Goal: Task Accomplishment & Management: Manage account settings

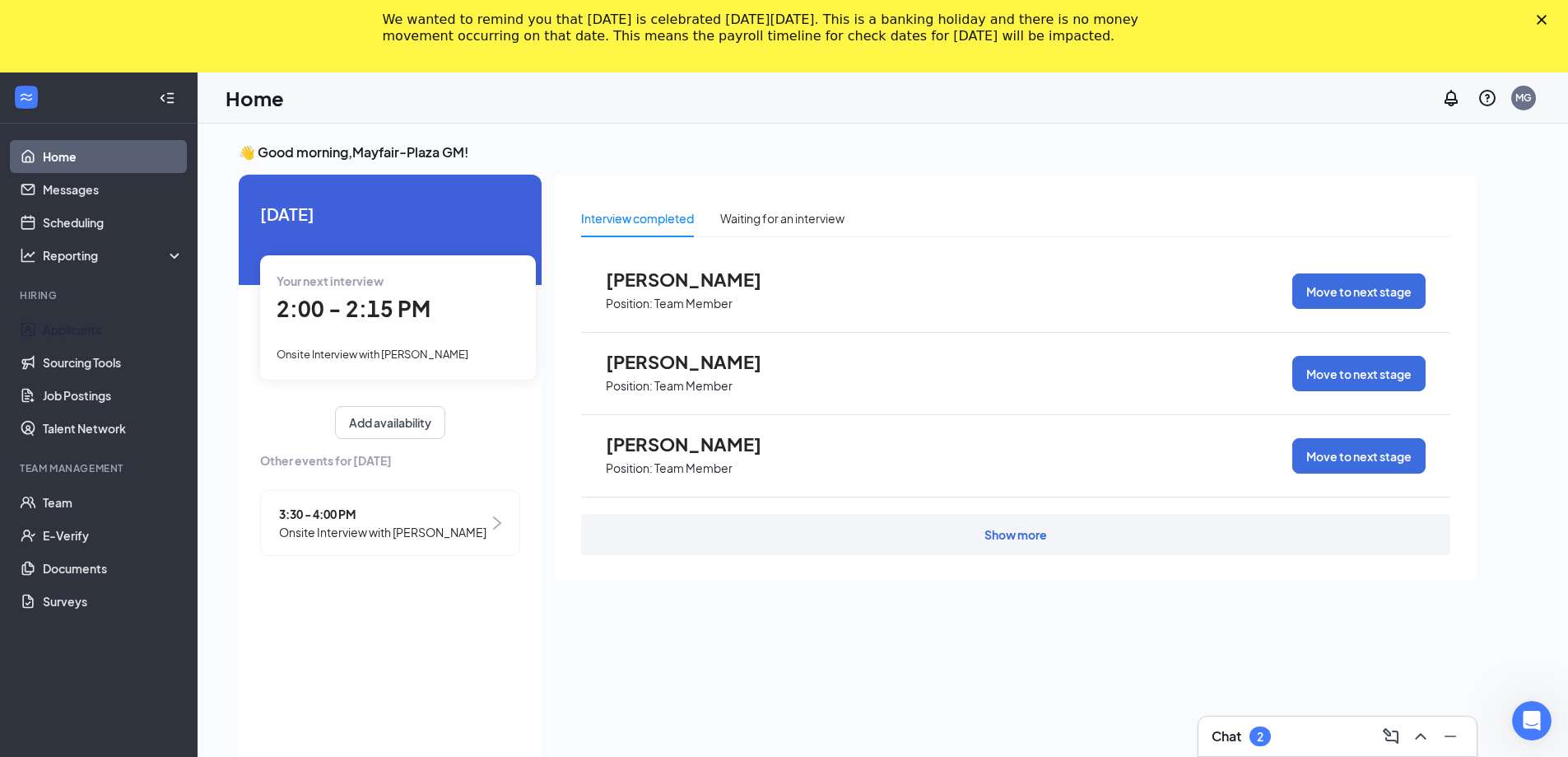
drag, startPoint x: 81, startPoint y: 325, endPoint x: 537, endPoint y: 306, distance: 456.4
click at [80, 325] on link "Applicants" at bounding box center [113, 330] width 141 height 33
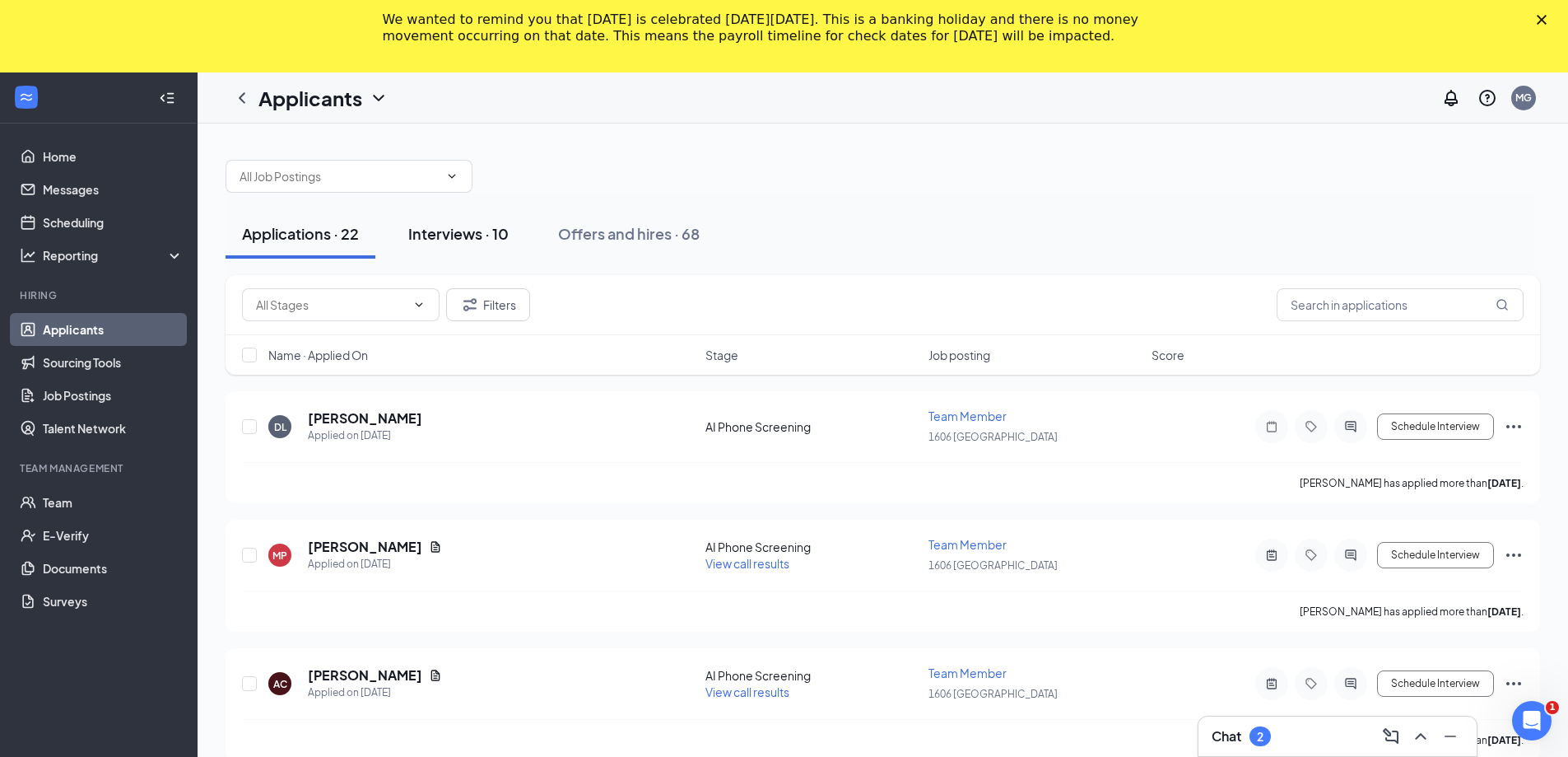
click at [475, 238] on div "Interviews · 10" at bounding box center [458, 234] width 100 height 21
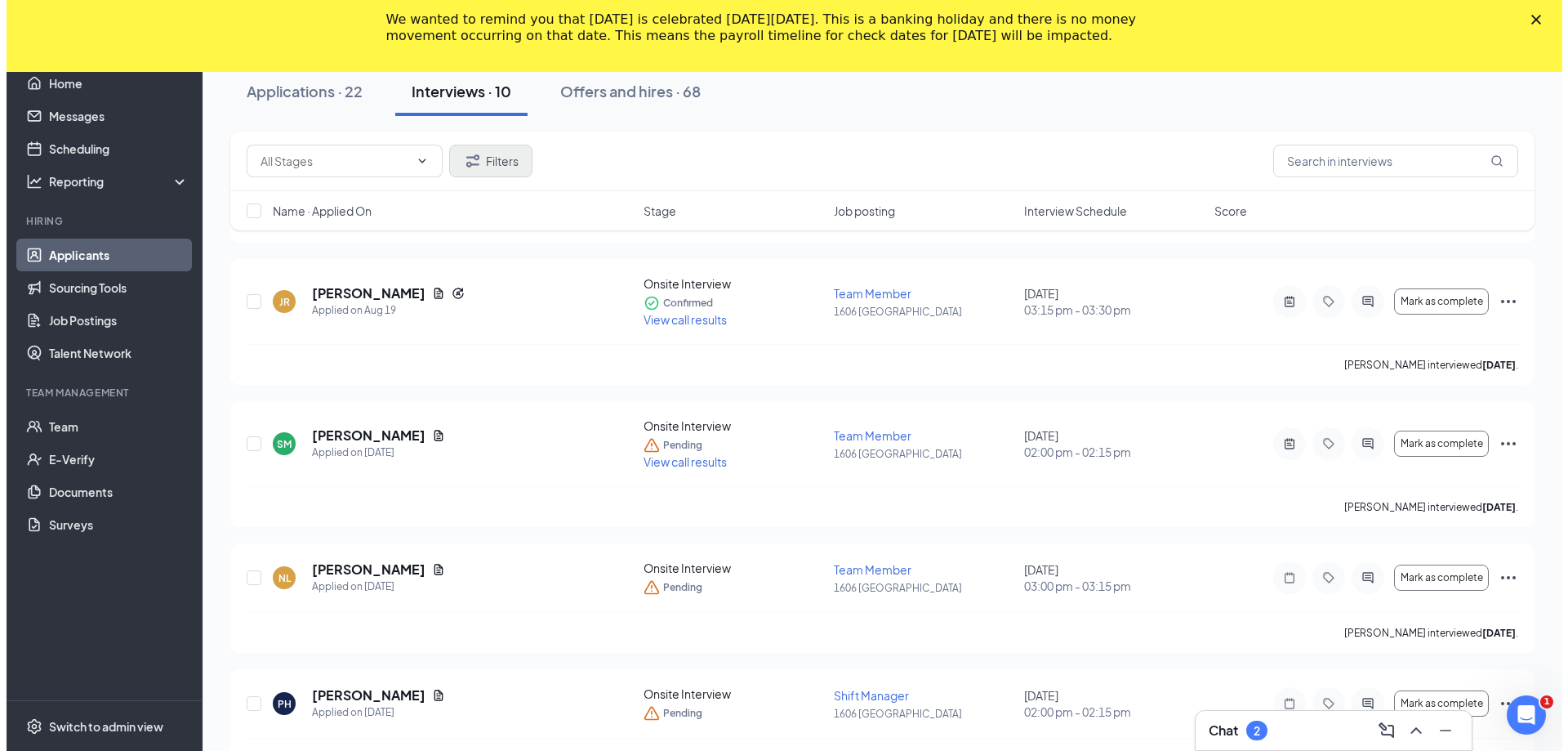
scroll to position [408, 0]
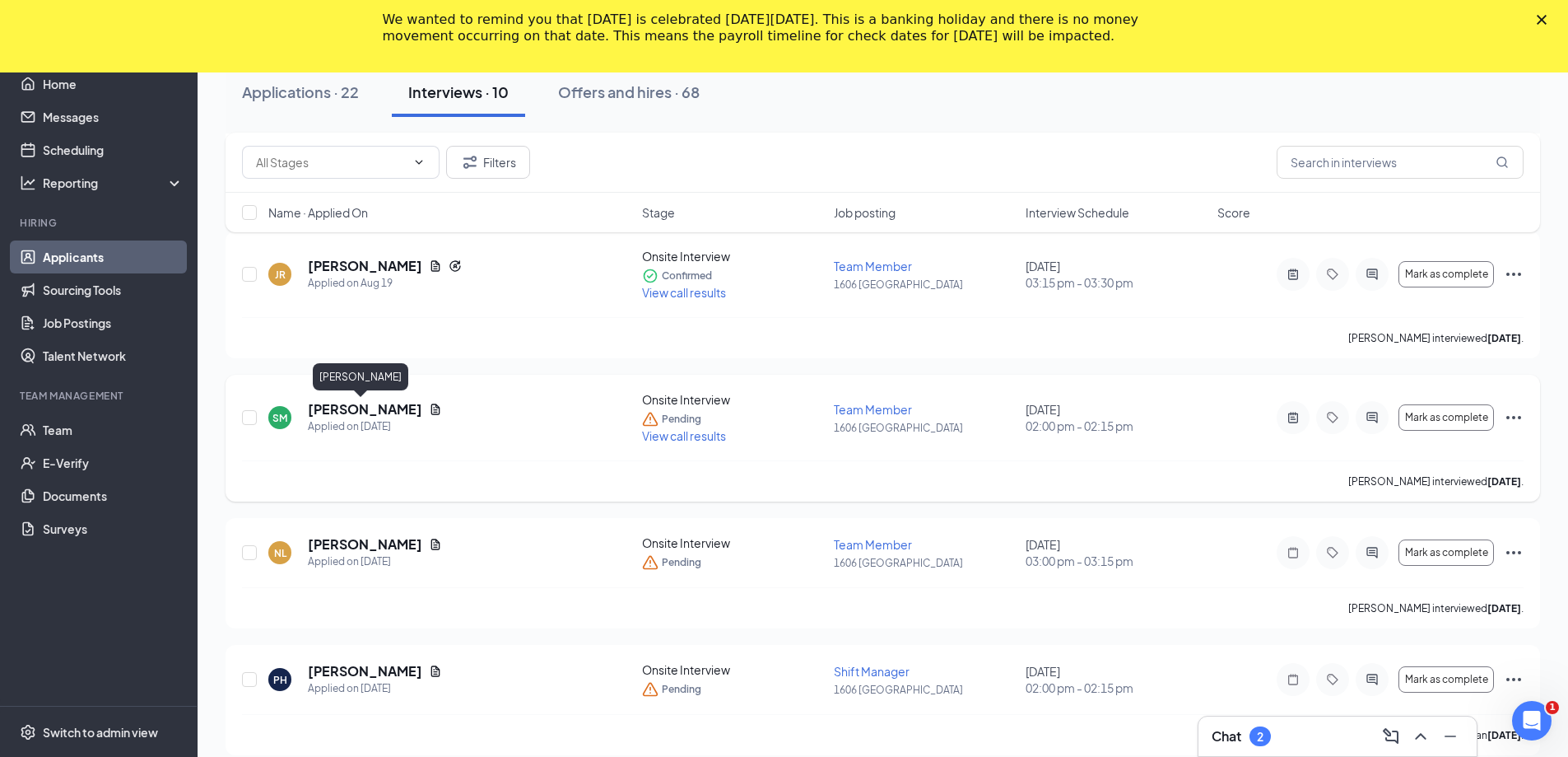
click at [366, 407] on h5 "[PERSON_NAME]" at bounding box center [365, 409] width 115 height 18
click at [366, 345] on body "Home Messages Scheduling Reporting Hiring Applicants Sourcing Tools Job Posting…" at bounding box center [784, 3] width 1568 height 685
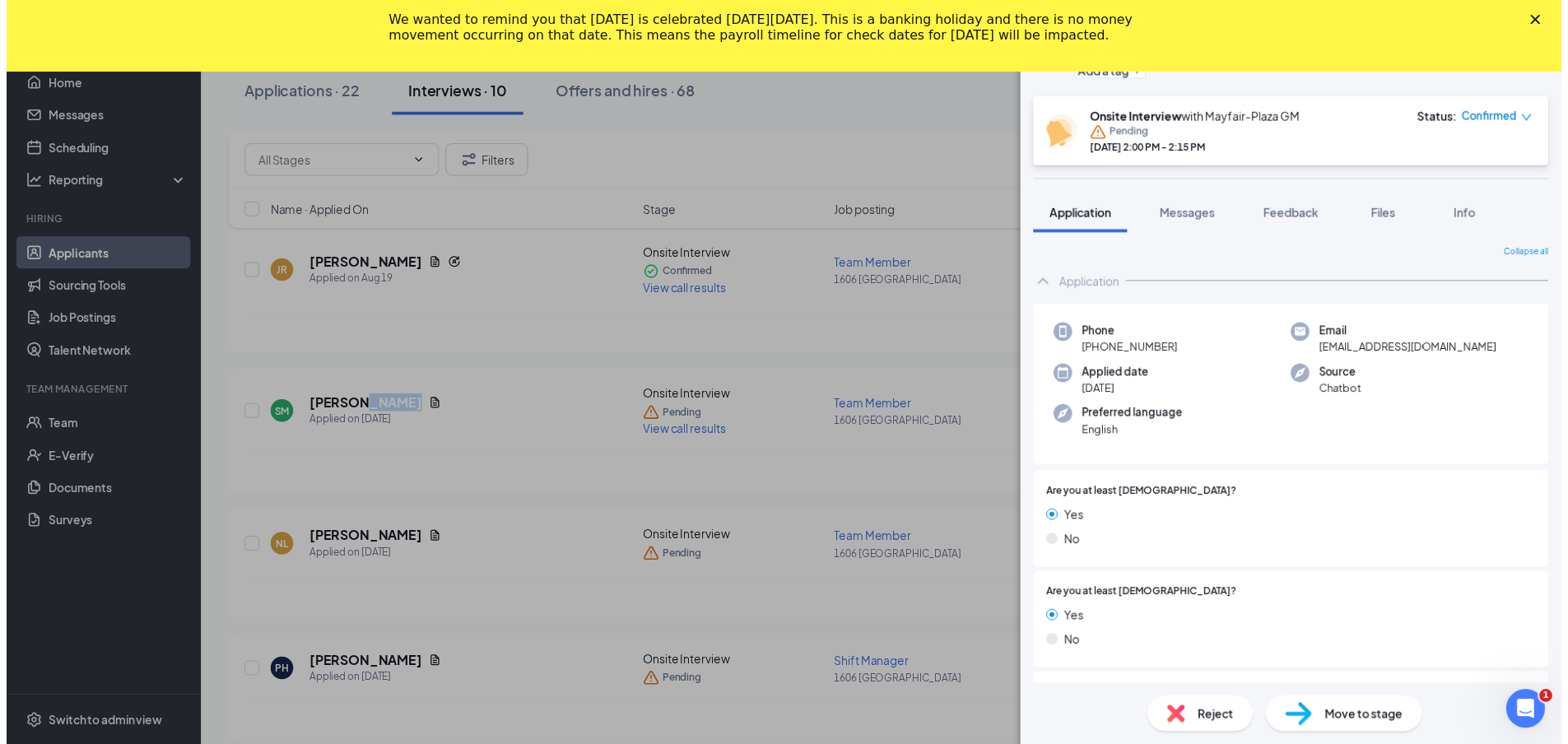
scroll to position [247, 0]
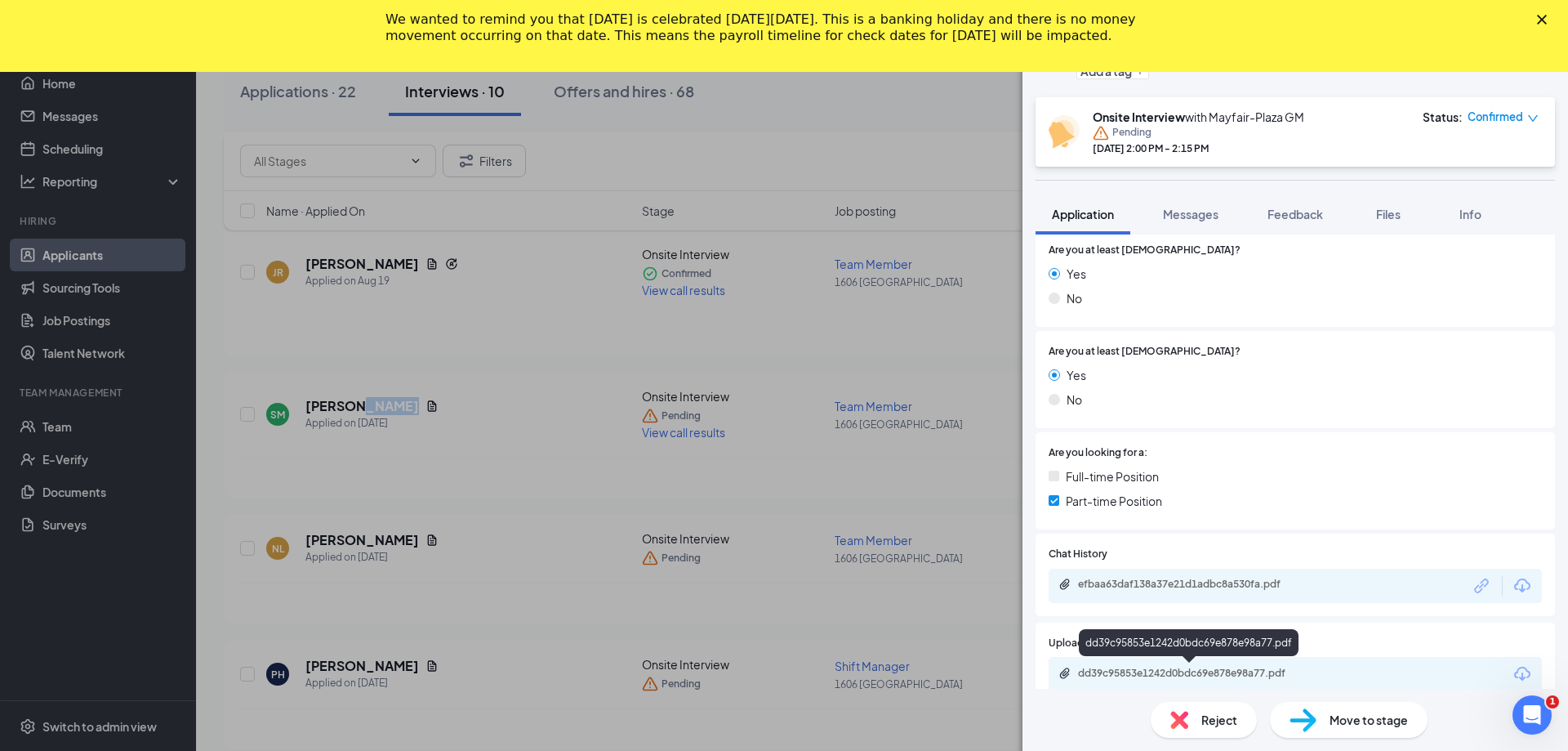
click at [1168, 668] on div "dd39c95853e1242d0bdc69e878e98a77.pdf" at bounding box center [1193, 672] width 229 height 13
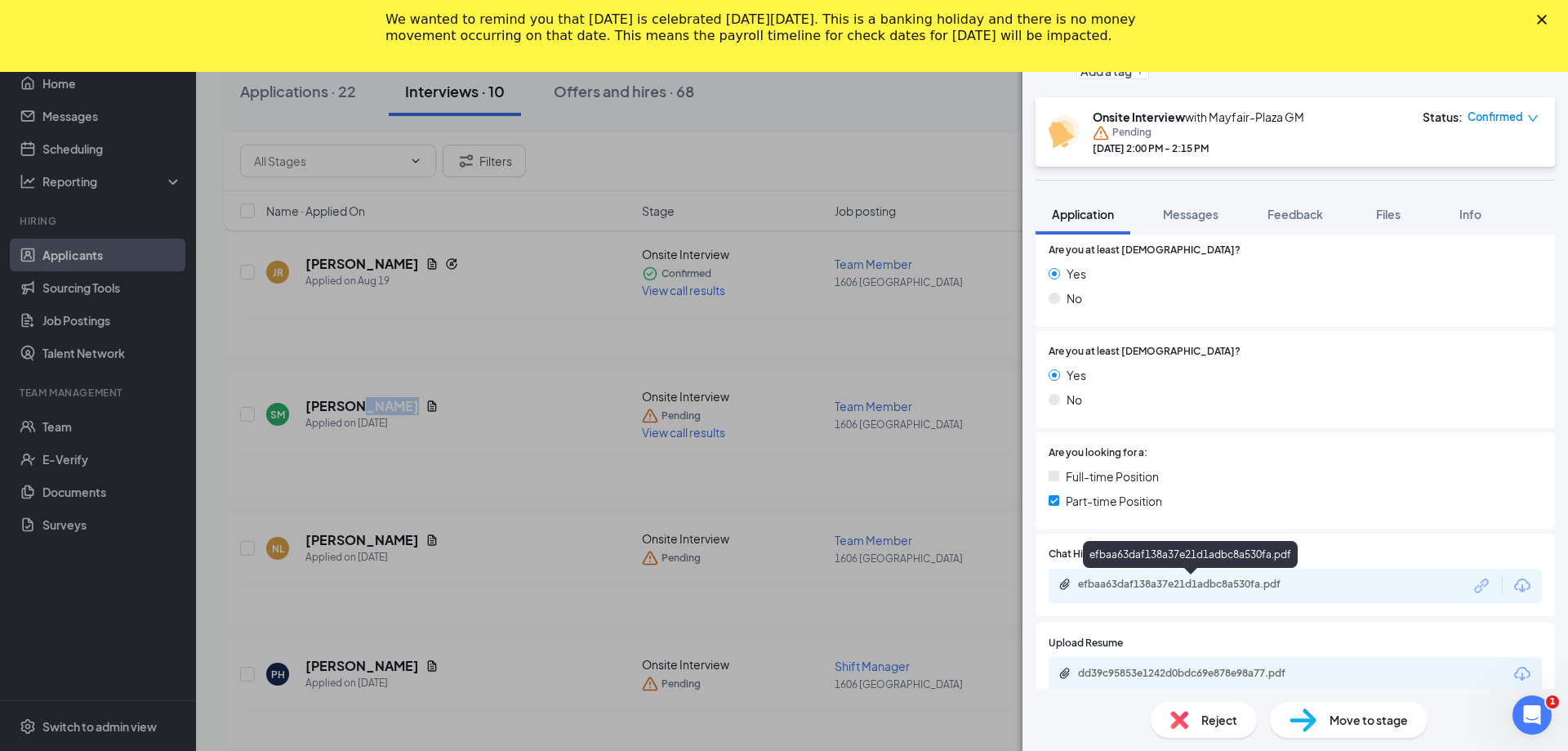
click at [1117, 581] on div "efbaa63daf138a37e21d1adbc8a530fa.pdf" at bounding box center [1193, 584] width 229 height 13
click at [689, 432] on div "SM [PERSON_NAME] Team Member at [STREET_ADDRESS] Add a tag Onsite Interview wit…" at bounding box center [784, 376] width 1568 height 751
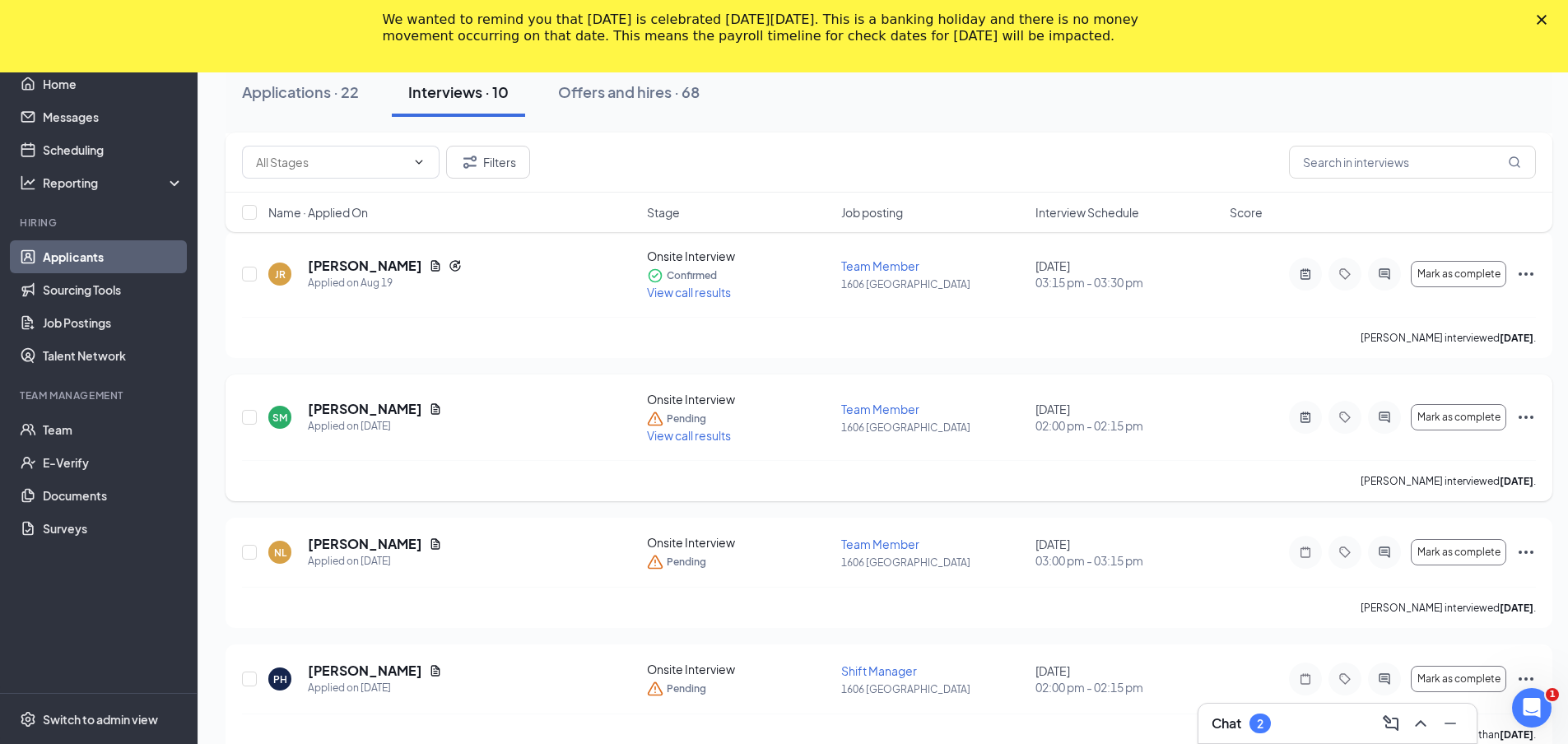
click at [671, 433] on span "View call results" at bounding box center [689, 435] width 84 height 15
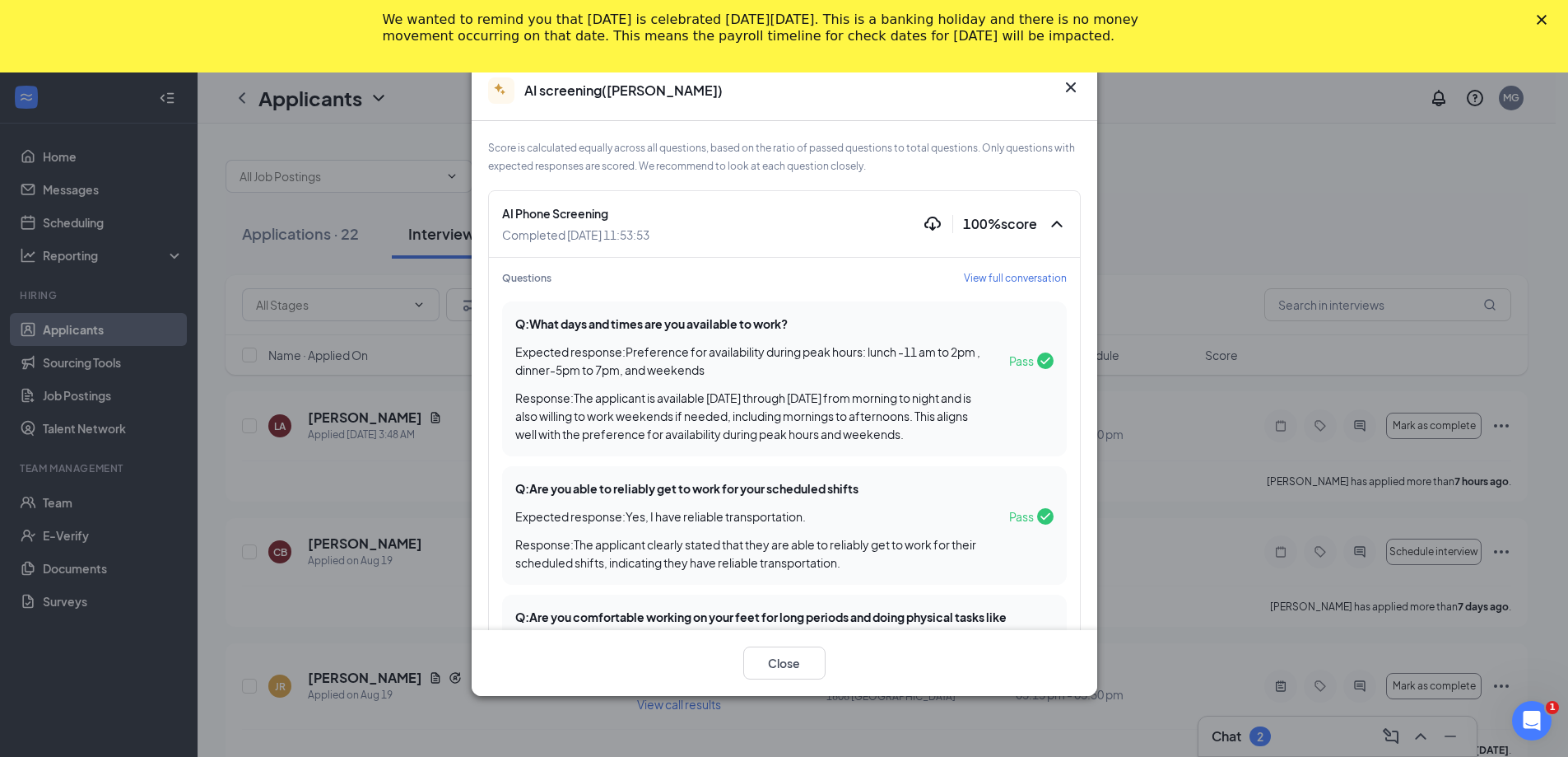
click at [1082, 83] on div "AI screening ( [PERSON_NAME] )" at bounding box center [784, 90] width 625 height 60
click at [1080, 84] on div "AI screening ( [PERSON_NAME] ) Score is calculated equally across all questions…" at bounding box center [784, 378] width 625 height 636
click at [1080, 84] on icon "Cross" at bounding box center [1071, 87] width 20 height 20
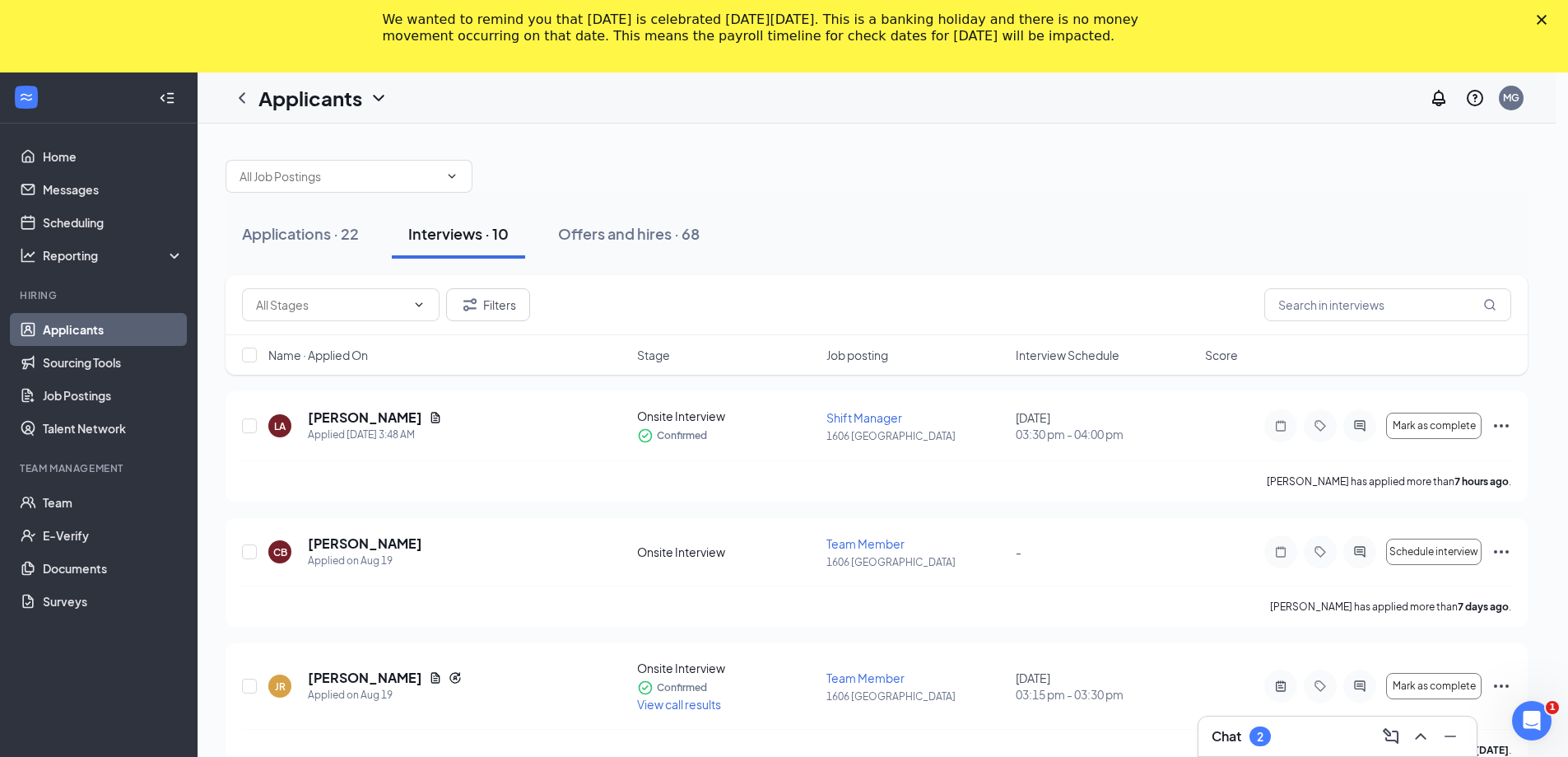
click at [1078, 86] on body "Home Messages Scheduling Reporting Hiring Applicants Sourcing Tools Job Posting…" at bounding box center [777, 414] width 1556 height 685
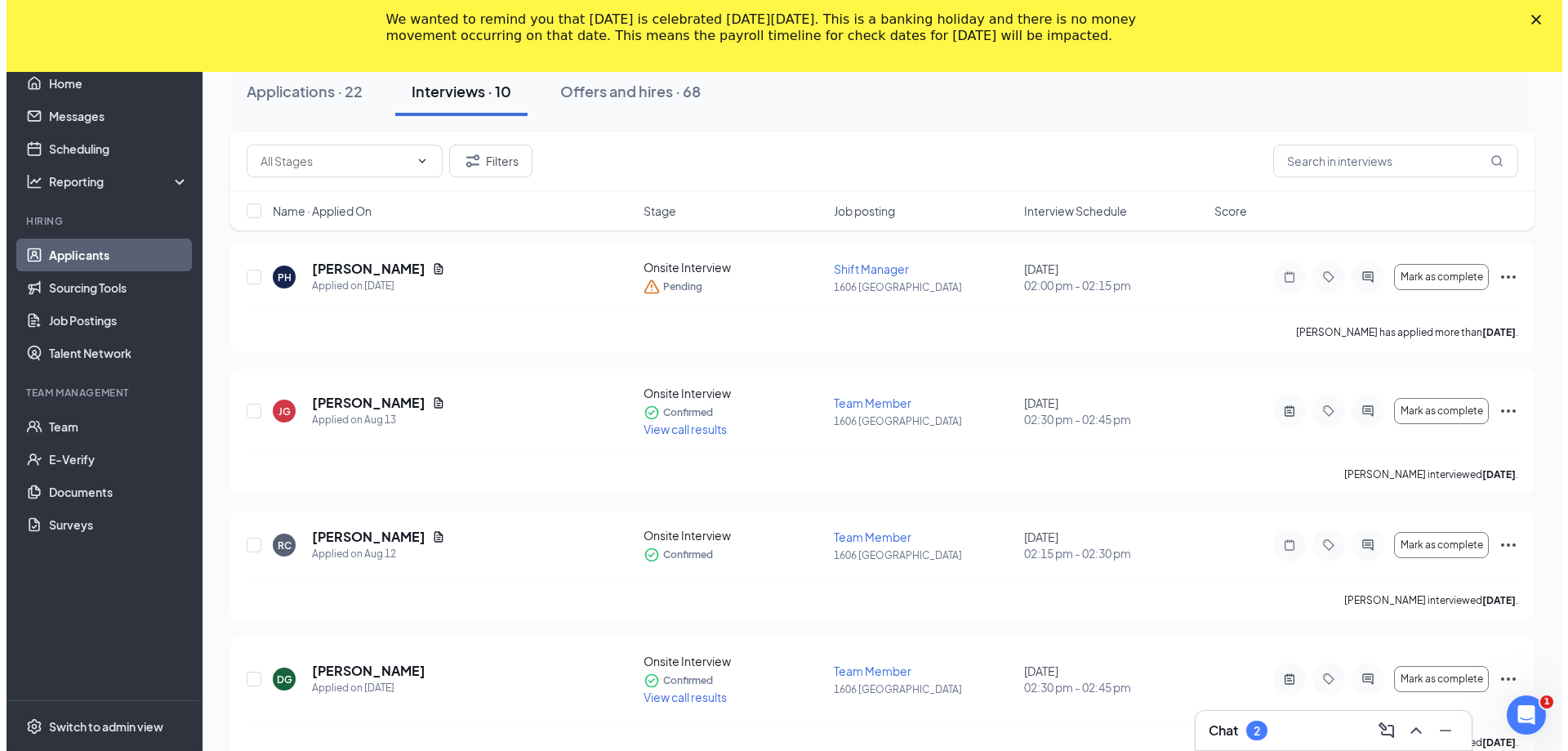
scroll to position [817, 0]
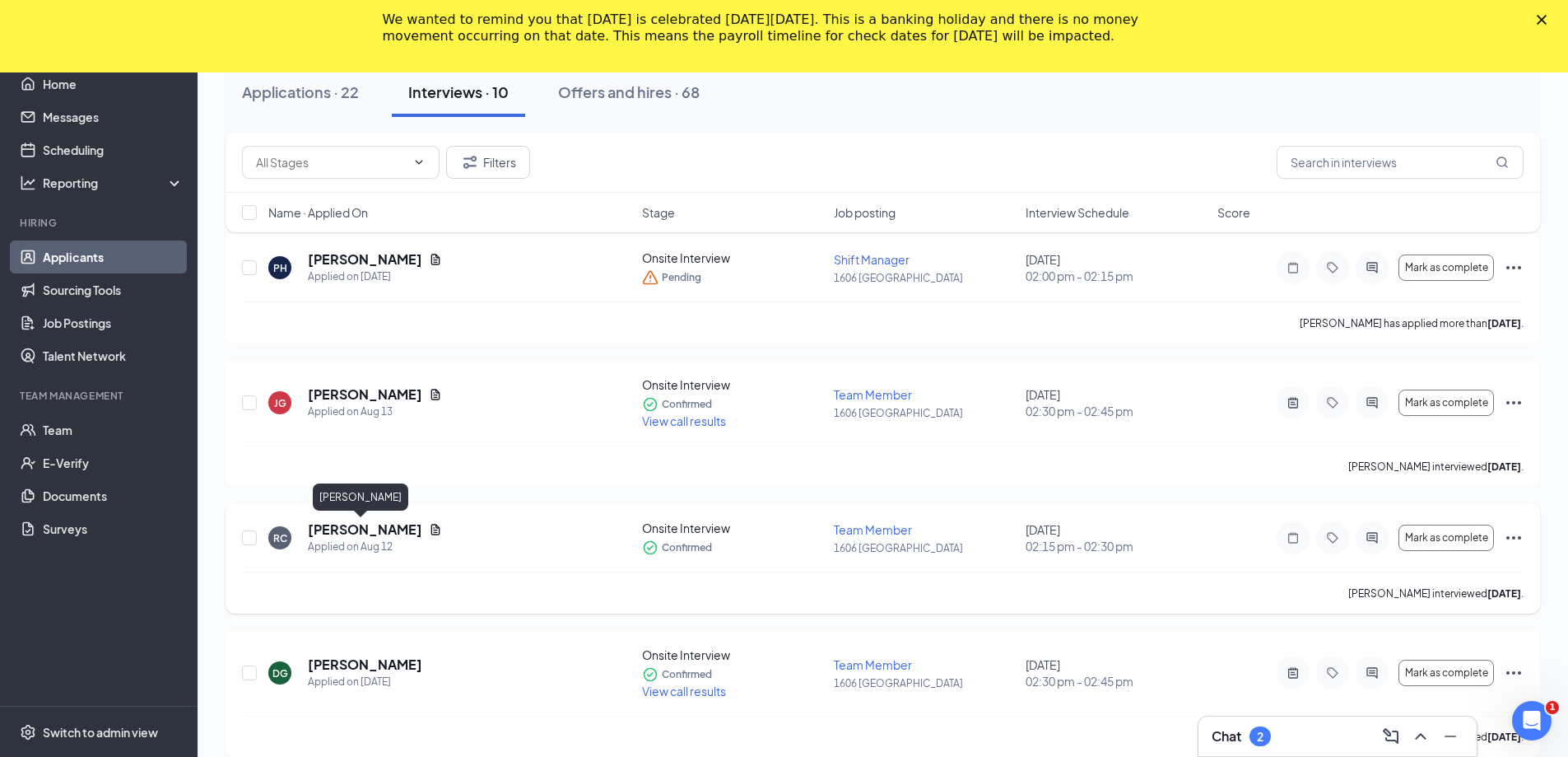
click at [373, 527] on h5 "[PERSON_NAME]" at bounding box center [365, 529] width 115 height 18
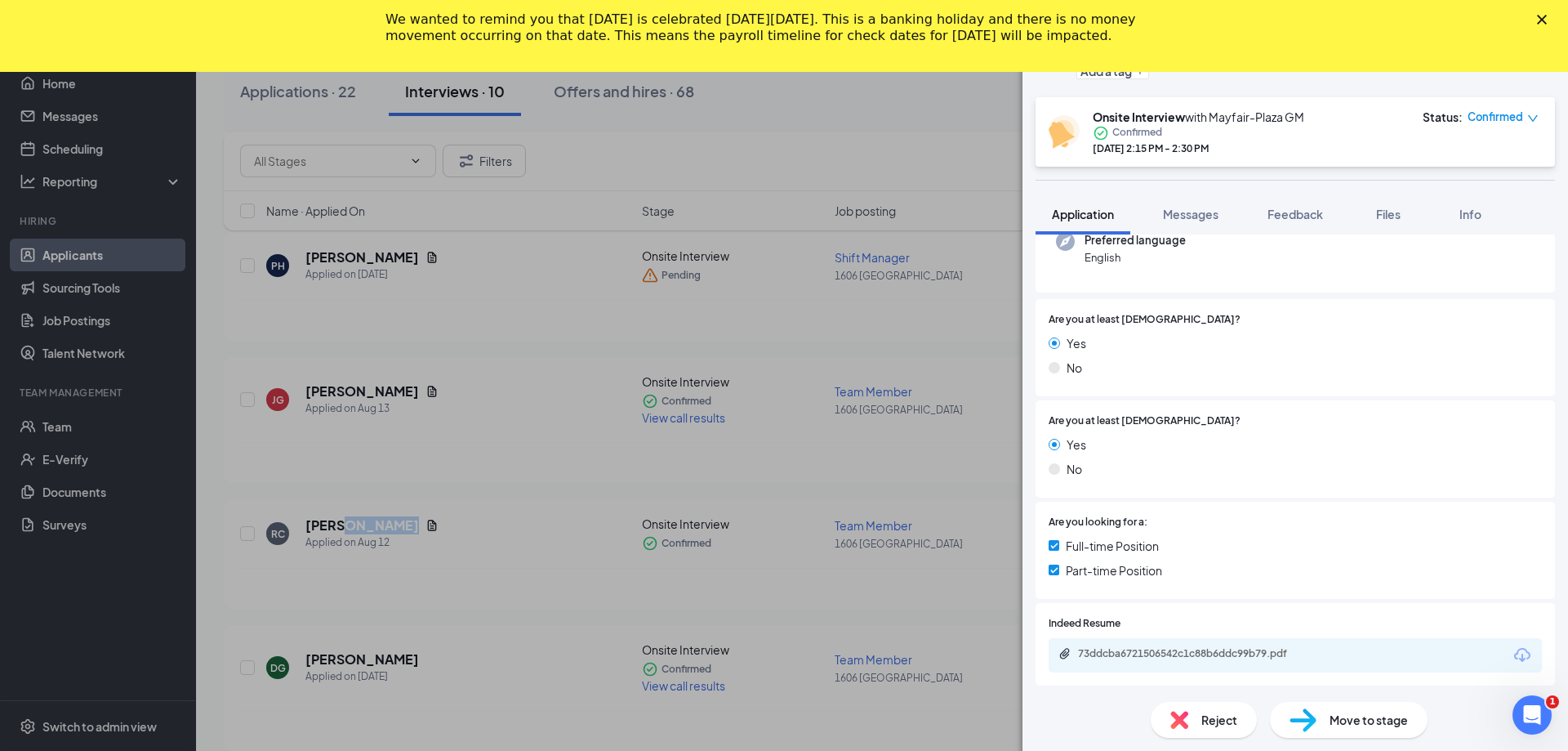
scroll to position [179, 0]
click at [1120, 649] on div "73ddcba6721506542c1c88b6ddc99b79.pdf" at bounding box center [1193, 650] width 229 height 13
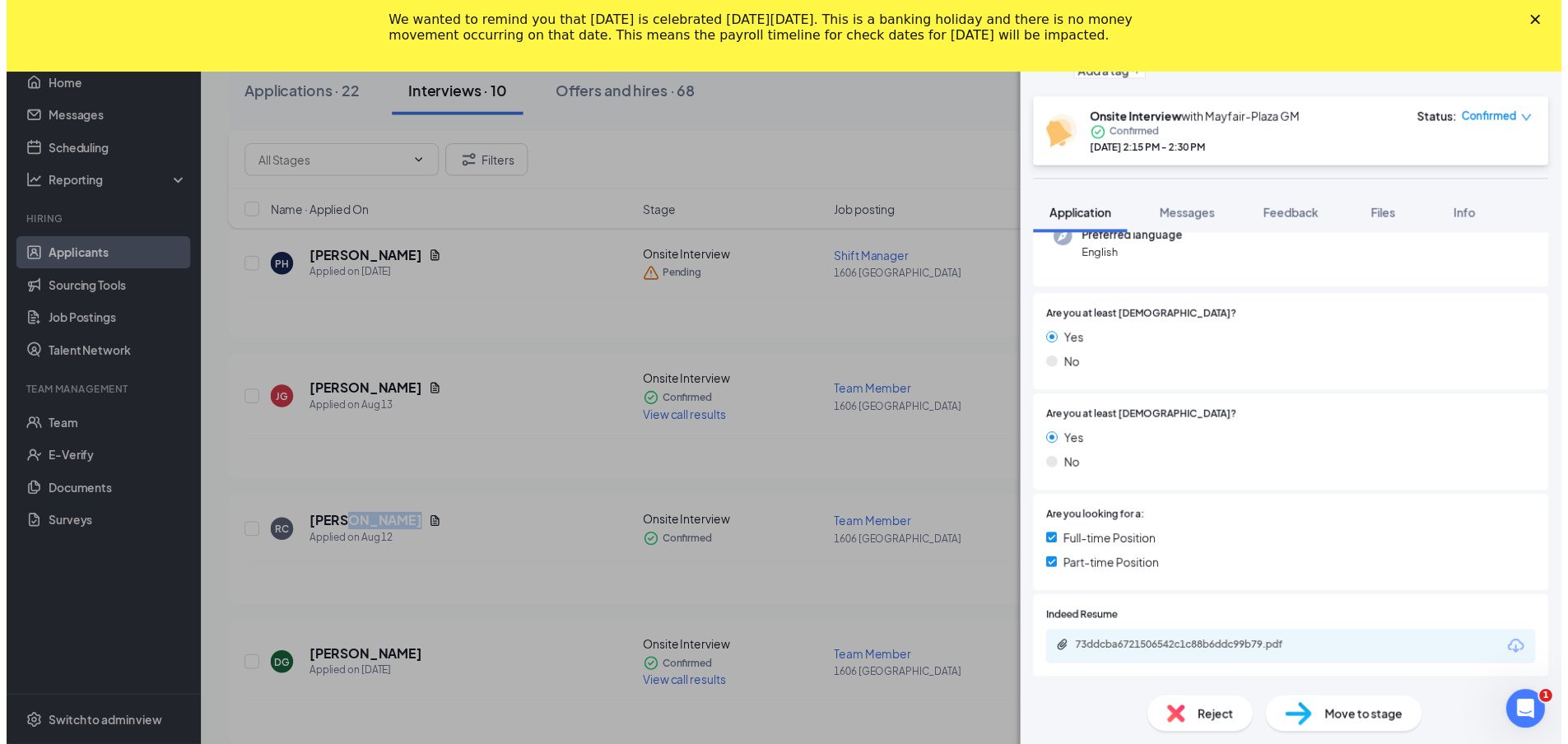
scroll to position [174, 0]
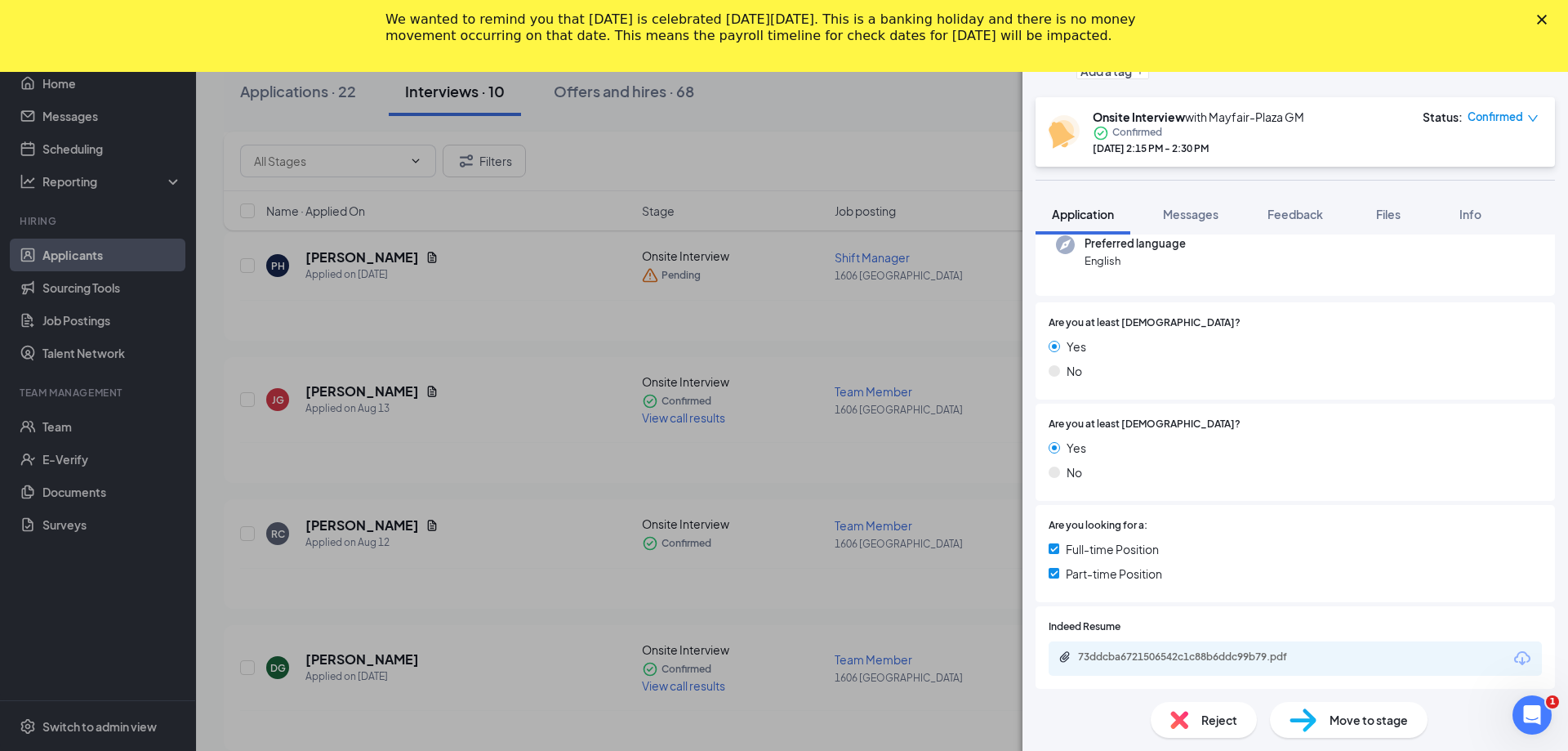
click at [344, 388] on div "RC [PERSON_NAME] Team Member at [STREET_ADDRESS] Add a tag Onsite Interview wit…" at bounding box center [784, 376] width 1568 height 751
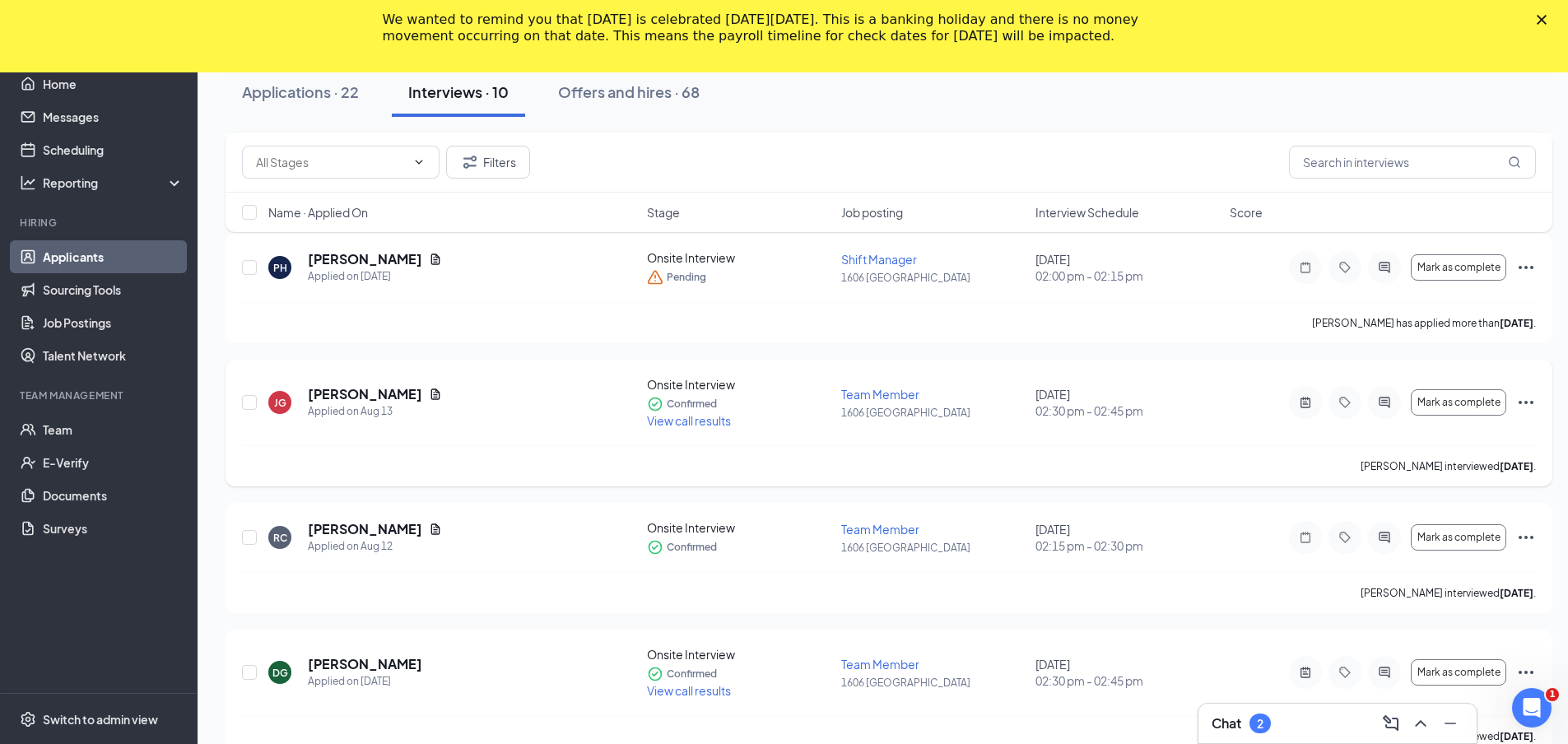
click at [711, 423] on span "View call results" at bounding box center [689, 420] width 84 height 15
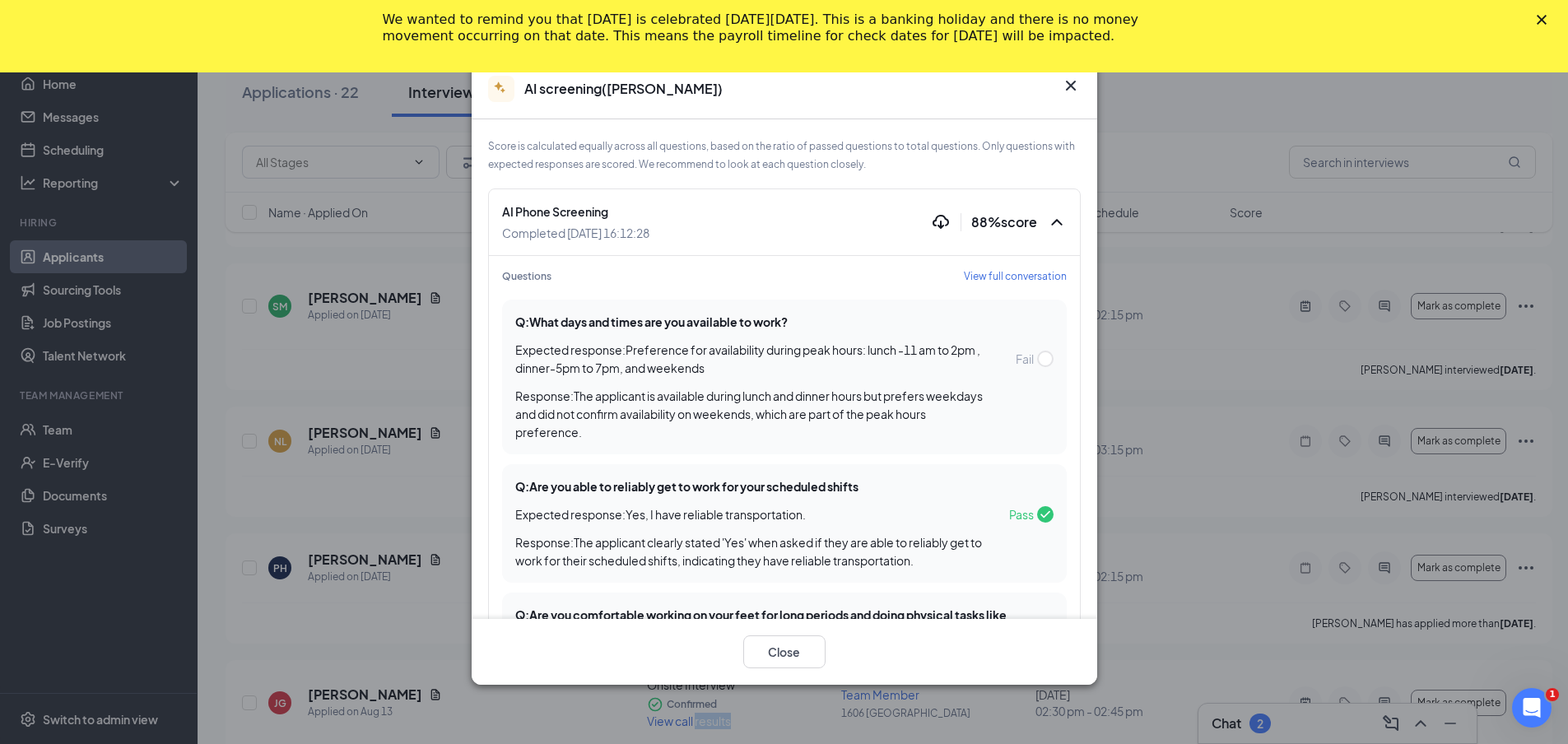
scroll to position [494, 0]
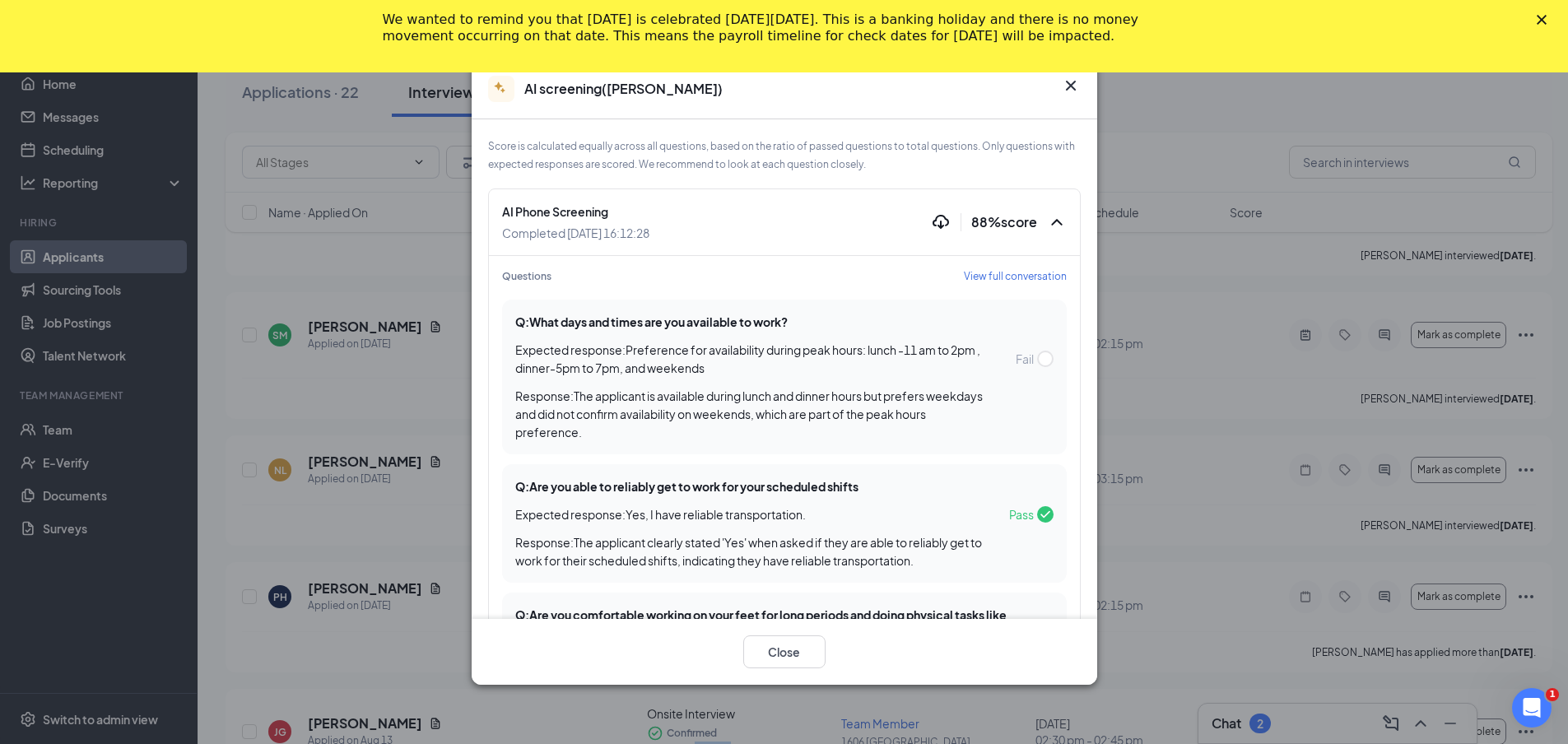
click at [1065, 83] on icon "Cross" at bounding box center [1071, 85] width 20 height 20
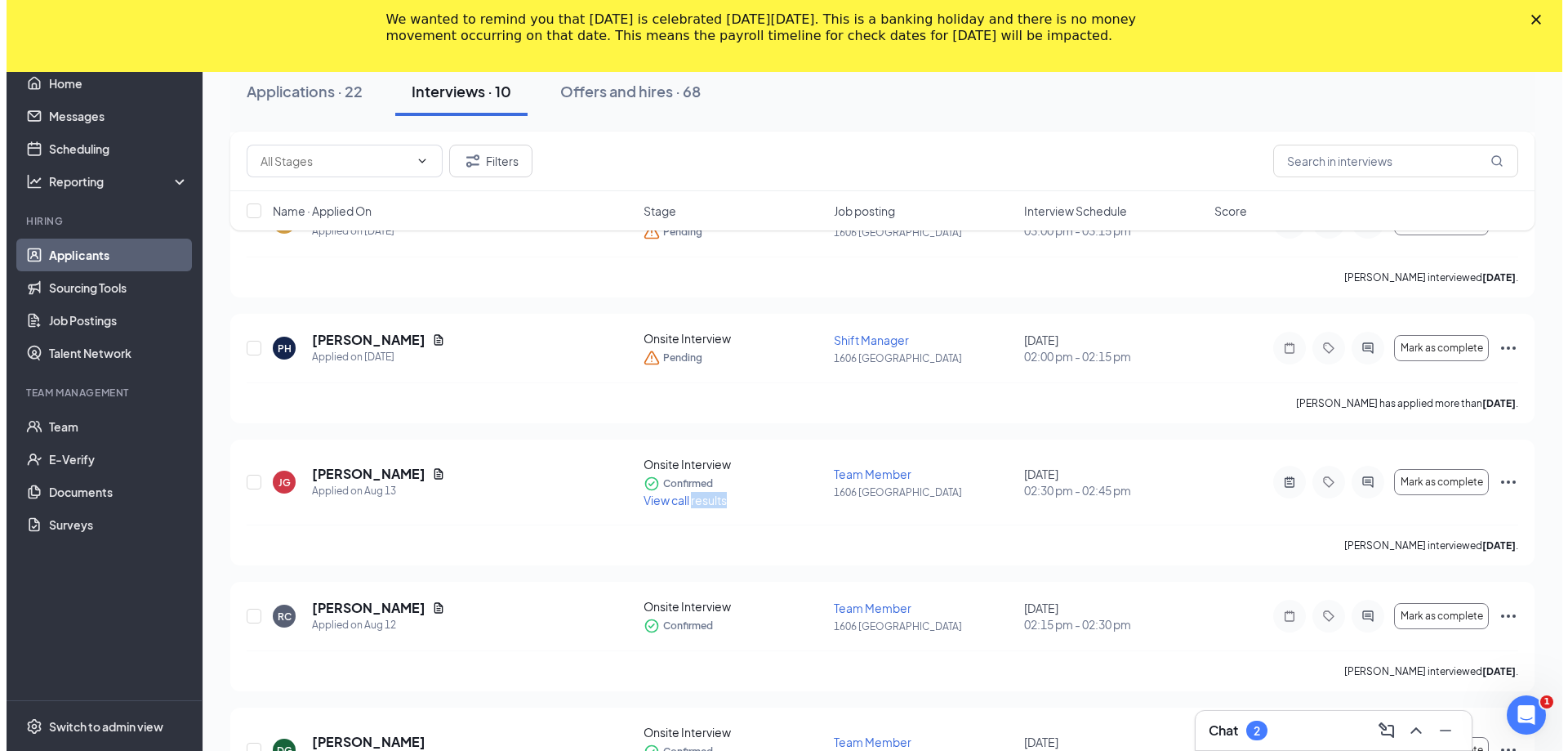
scroll to position [735, 0]
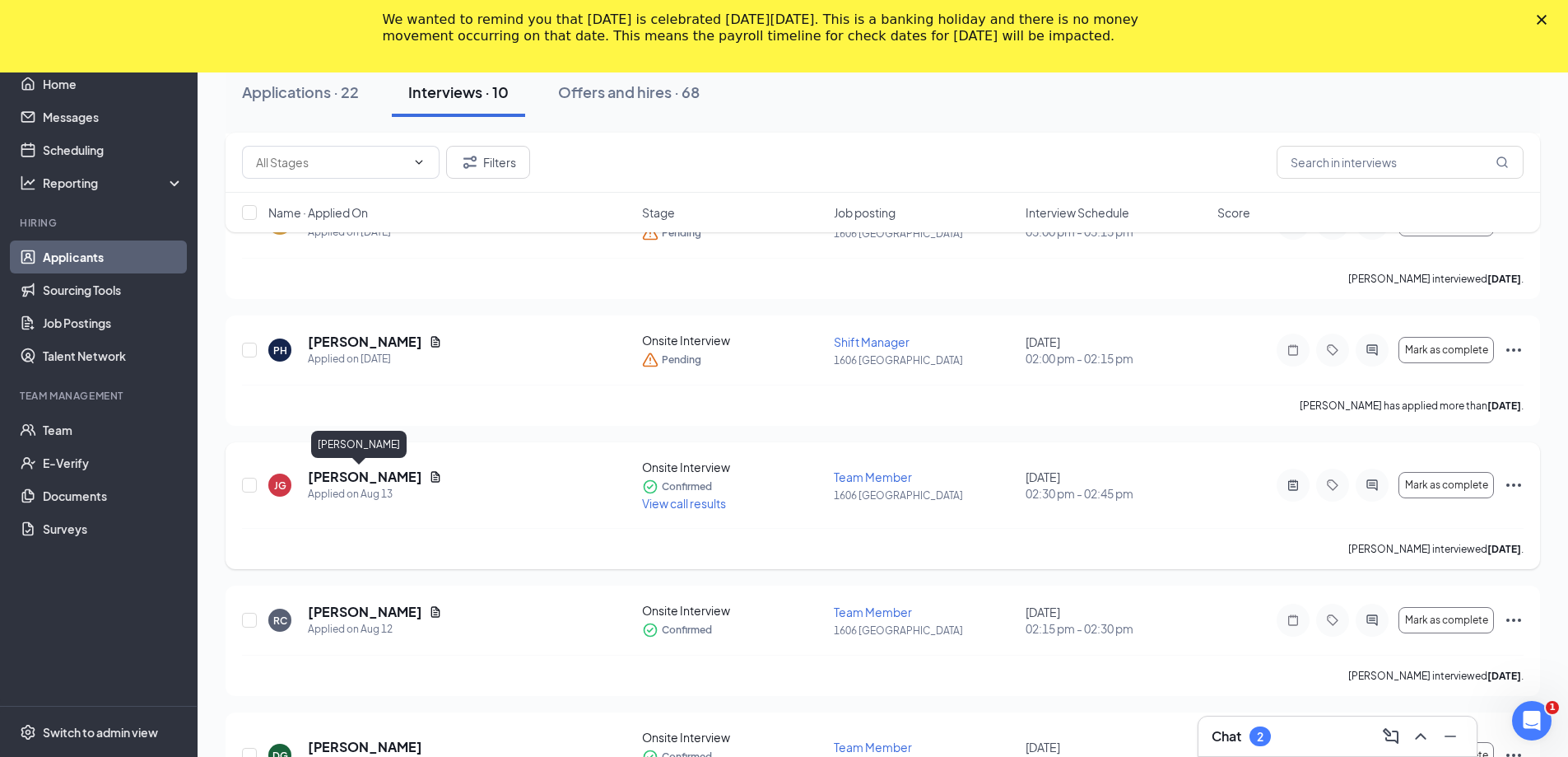
click at [360, 472] on h5 "[PERSON_NAME]" at bounding box center [365, 477] width 115 height 18
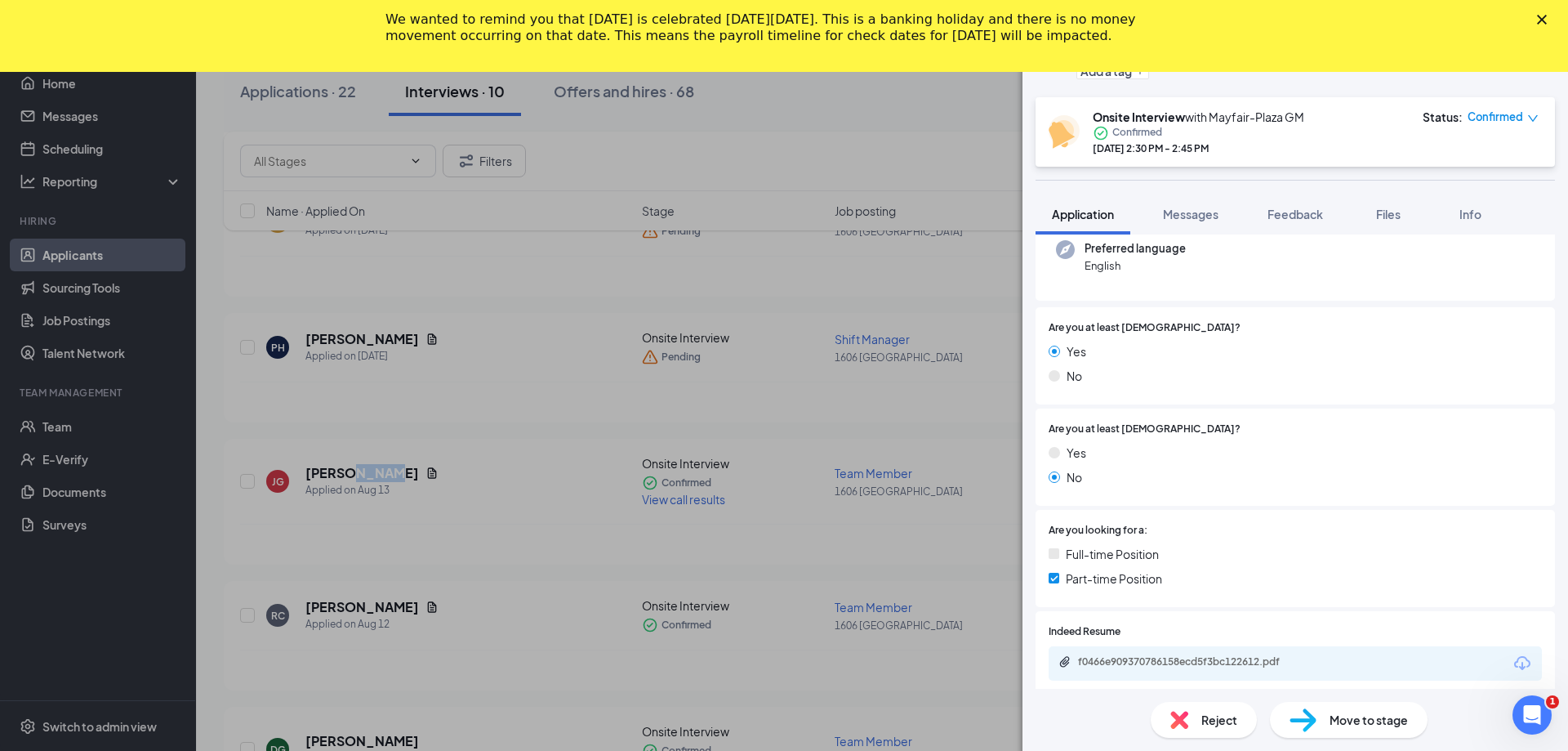
scroll to position [179, 0]
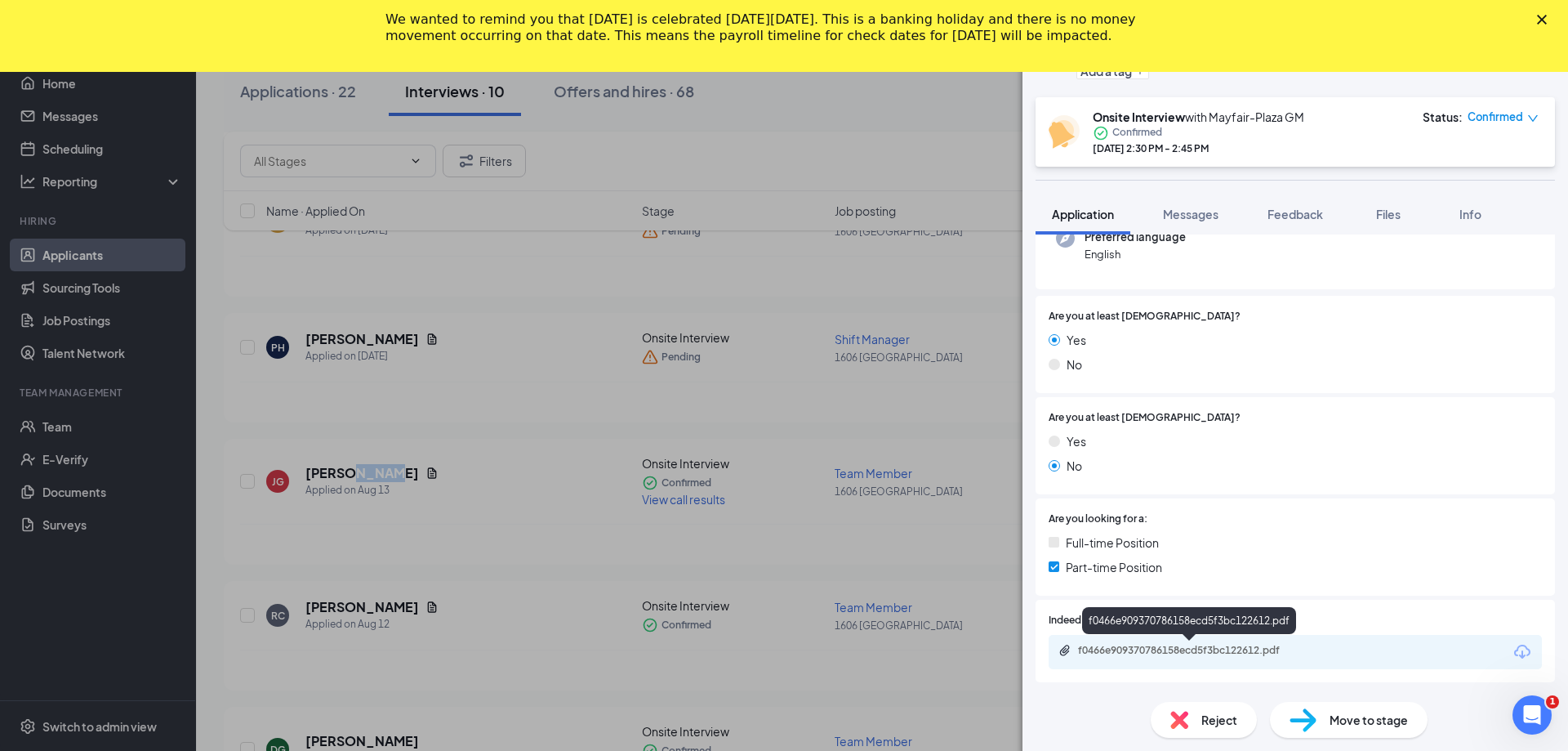
click at [1093, 650] on div "f0466e909370786158ecd5f3bc122612.pdf" at bounding box center [1193, 650] width 229 height 13
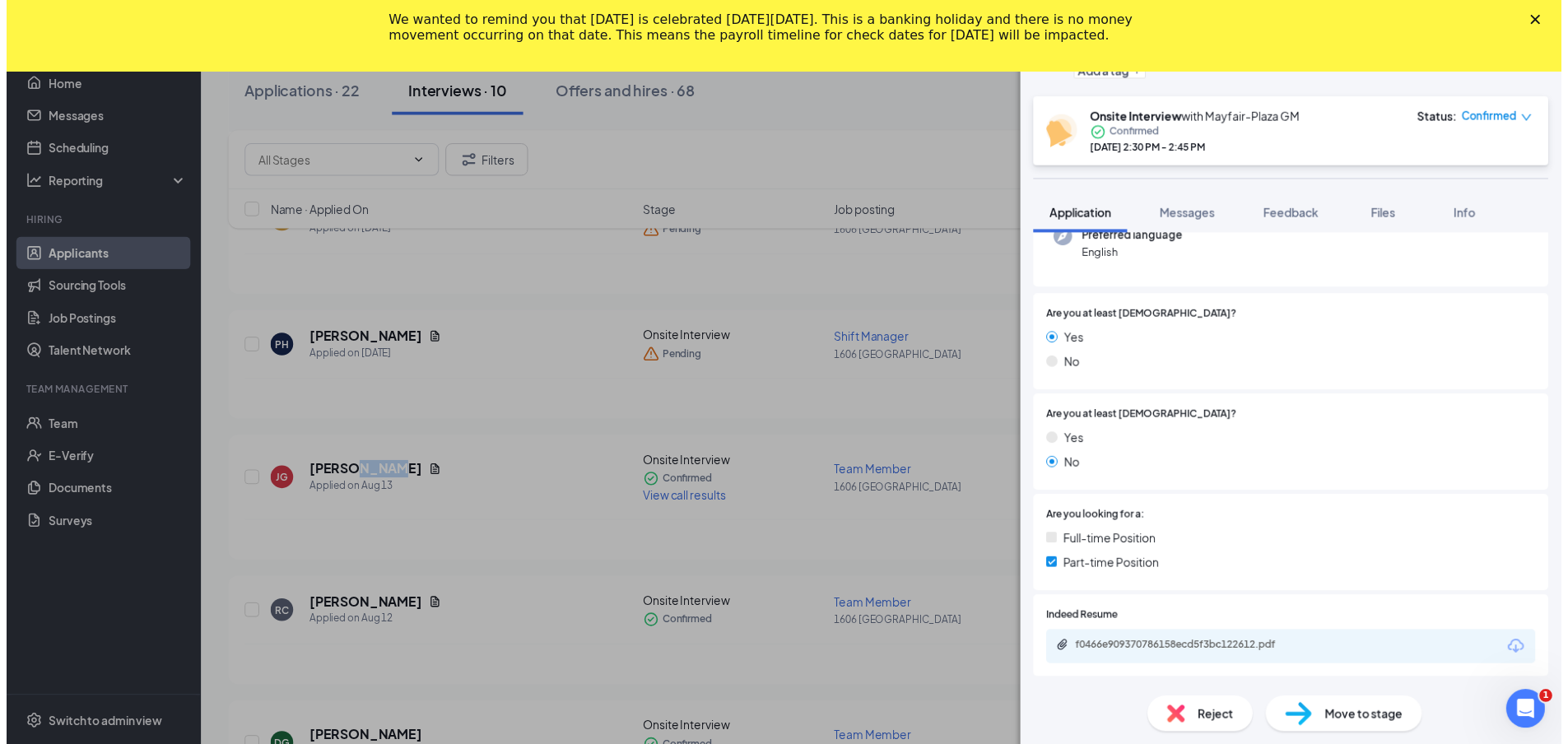
scroll to position [174, 0]
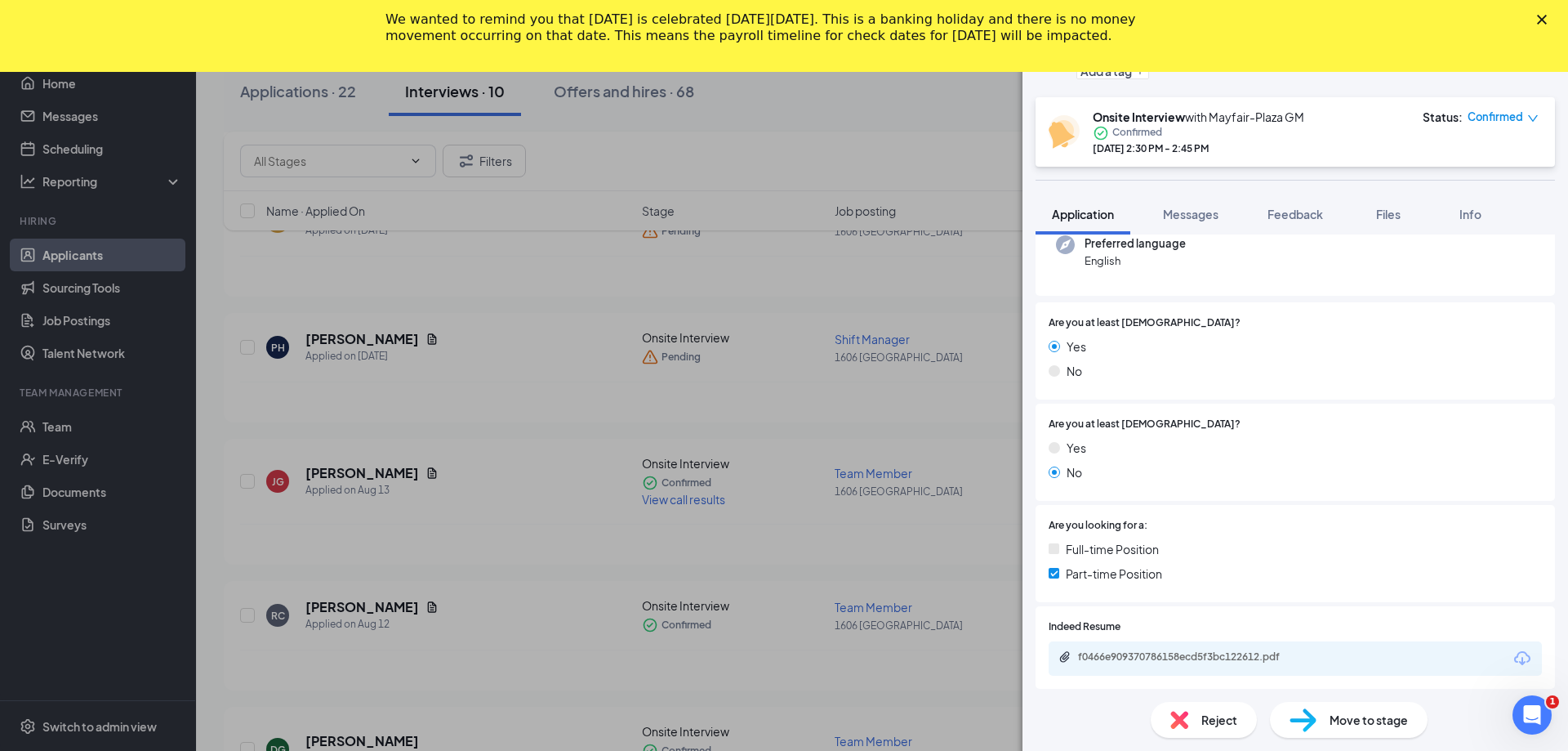
click at [892, 127] on div "[PERSON_NAME] Team Member at [STREET_ADDRESS] Add a tag Onsite Interview with M…" at bounding box center [784, 376] width 1568 height 751
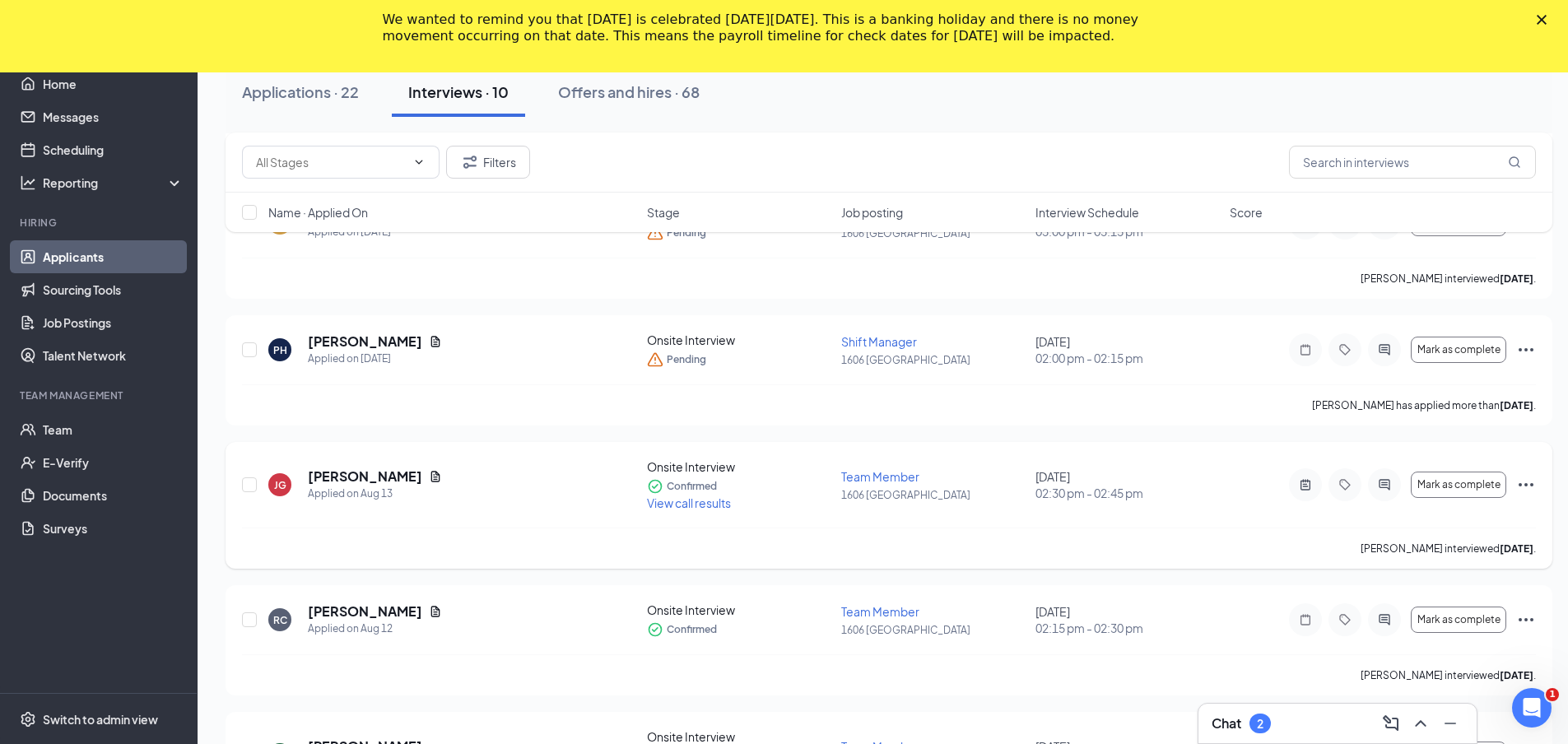
click at [702, 498] on span "View call results" at bounding box center [689, 502] width 84 height 15
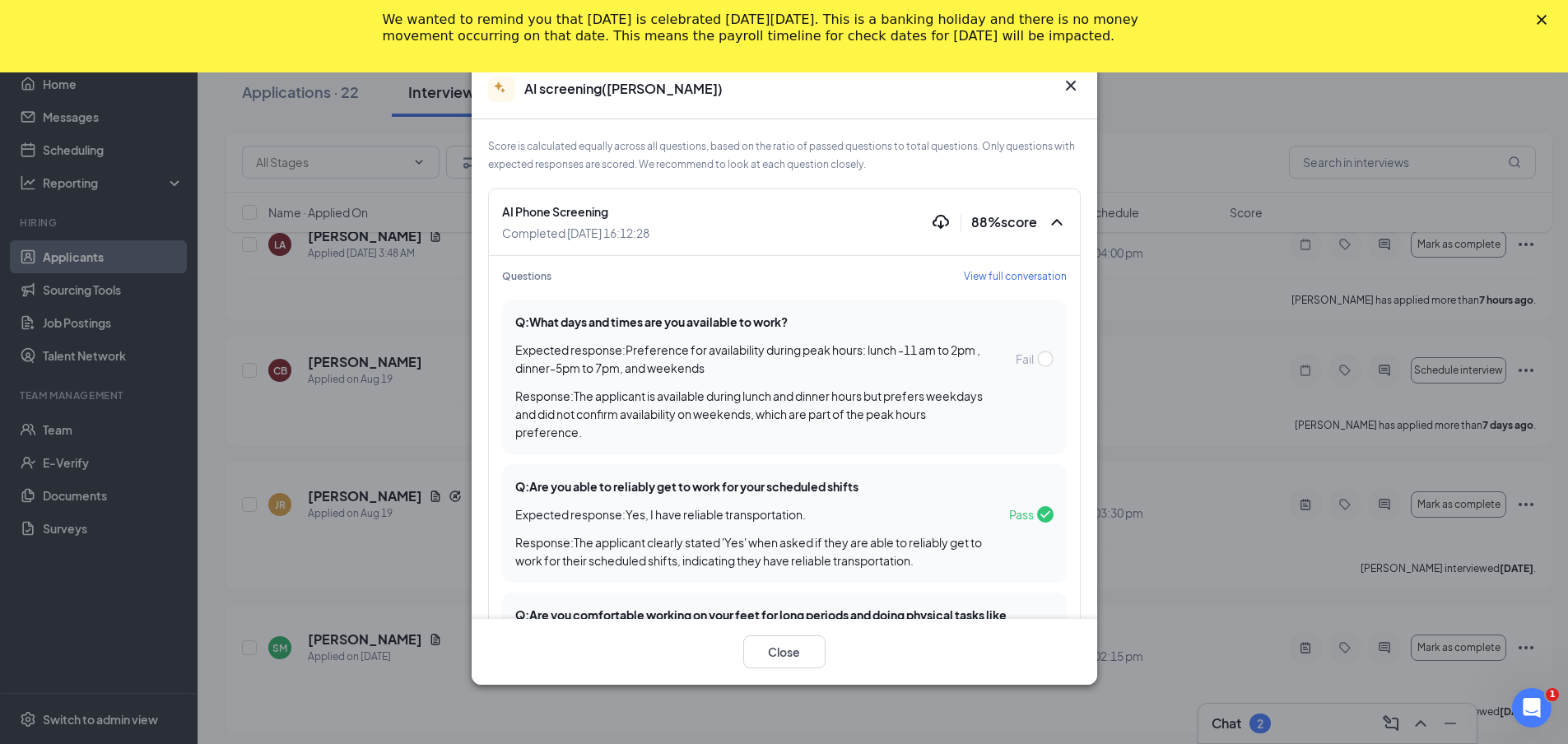
scroll to position [164, 0]
